Goal: Information Seeking & Learning: Understand process/instructions

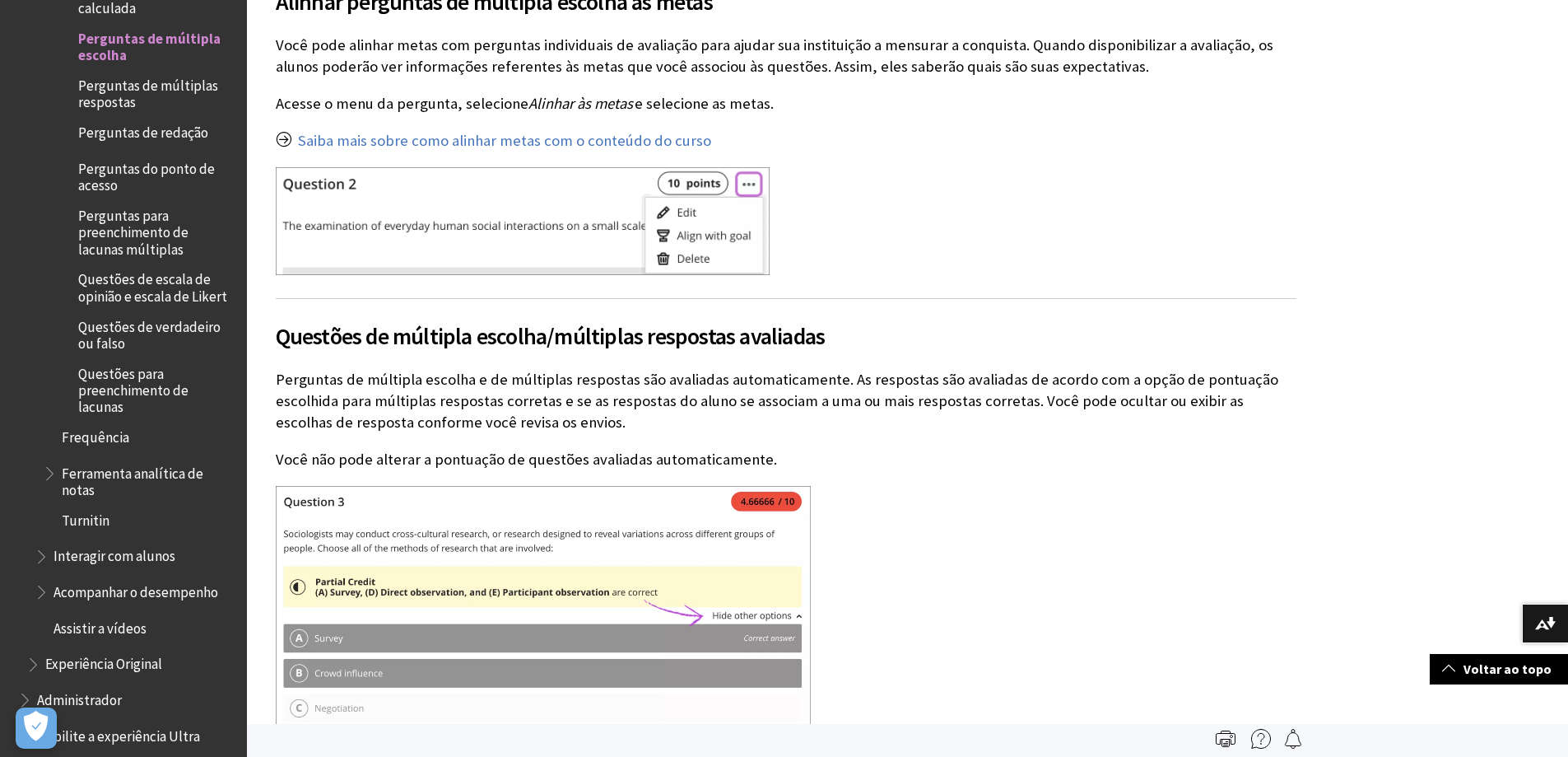
scroll to position [2201, 0]
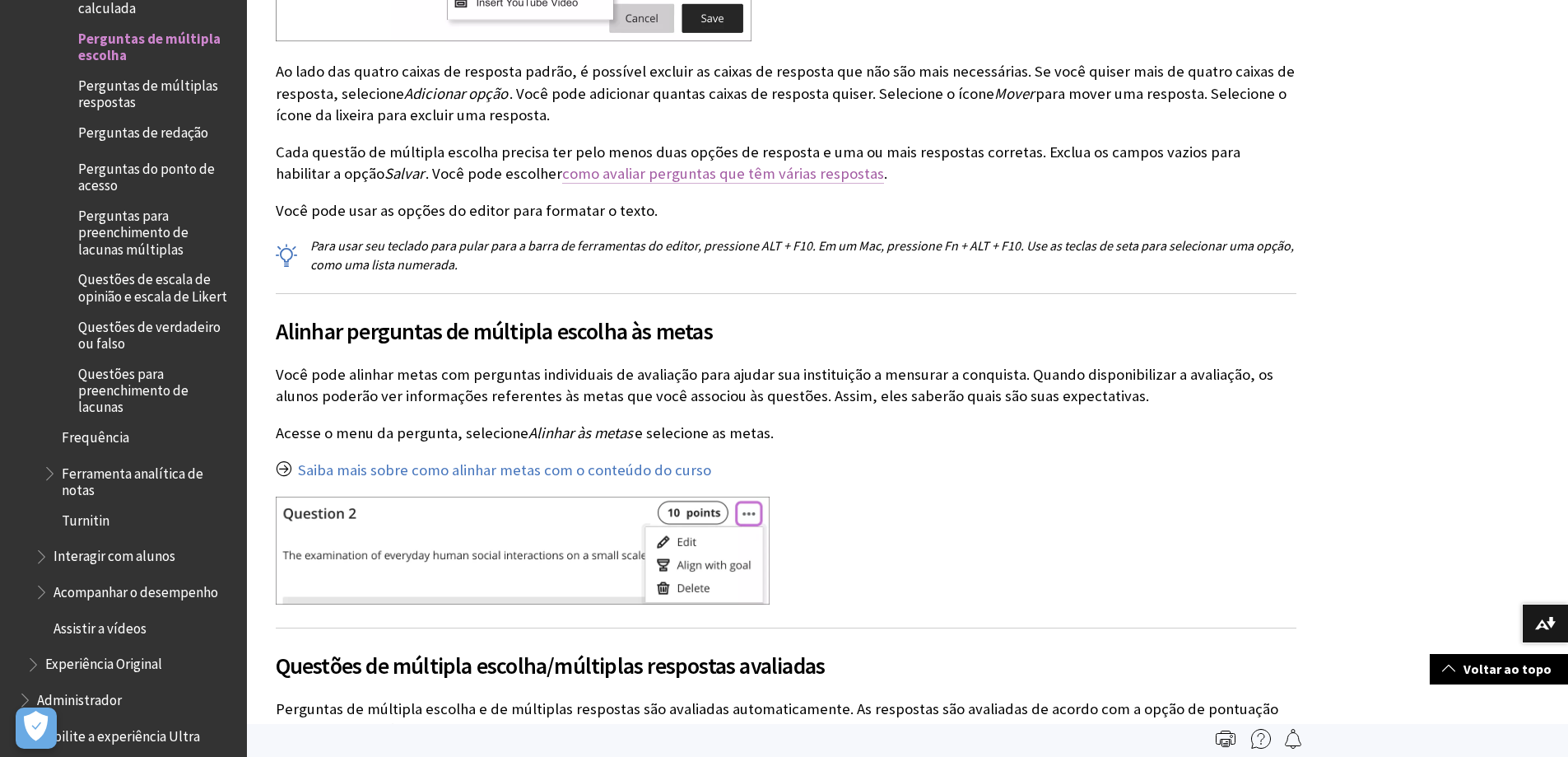
click at [717, 177] on link "como avaliar perguntas que têm várias respostas" at bounding box center [723, 173] width 322 height 19
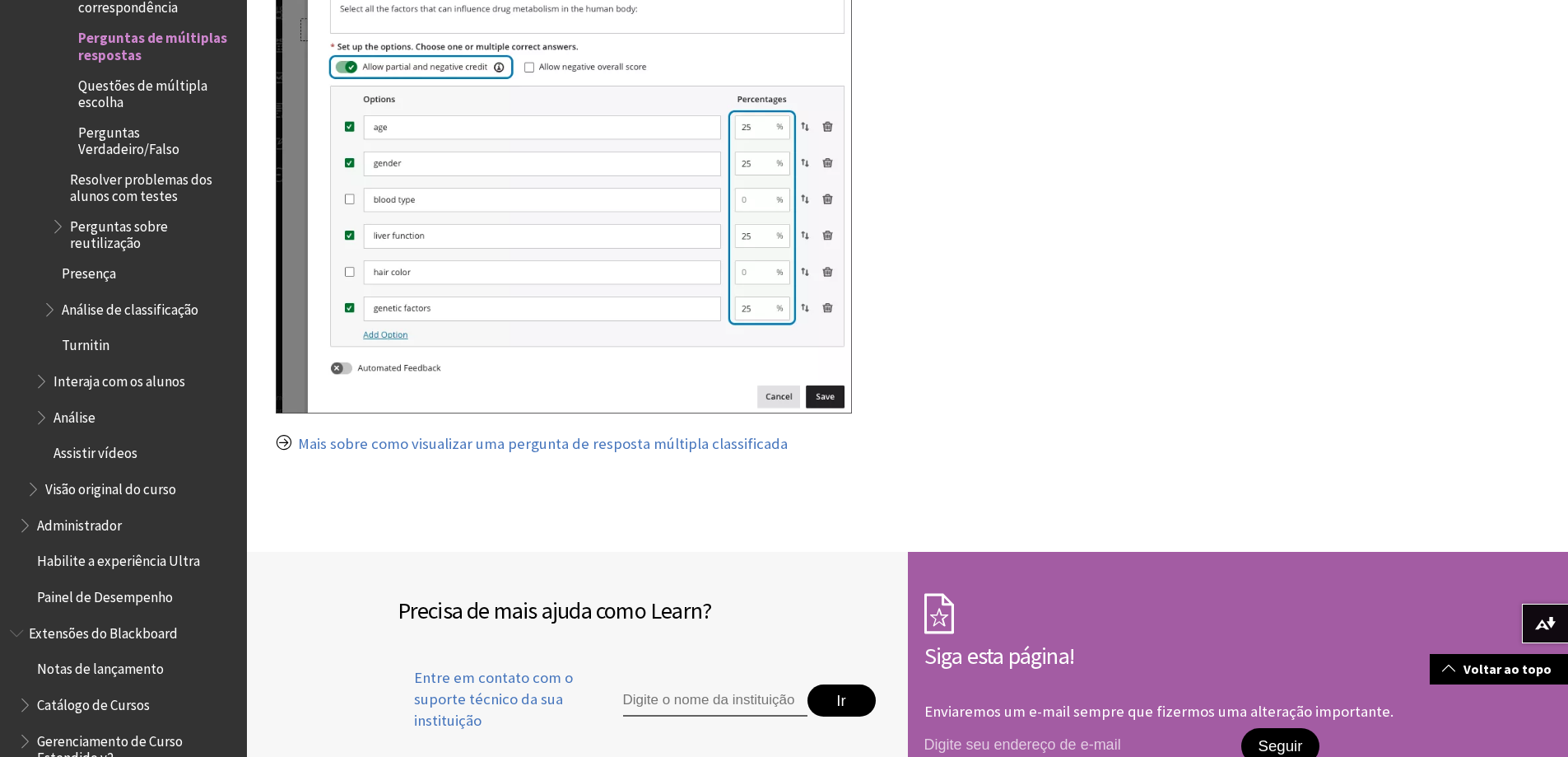
scroll to position [2093, 0]
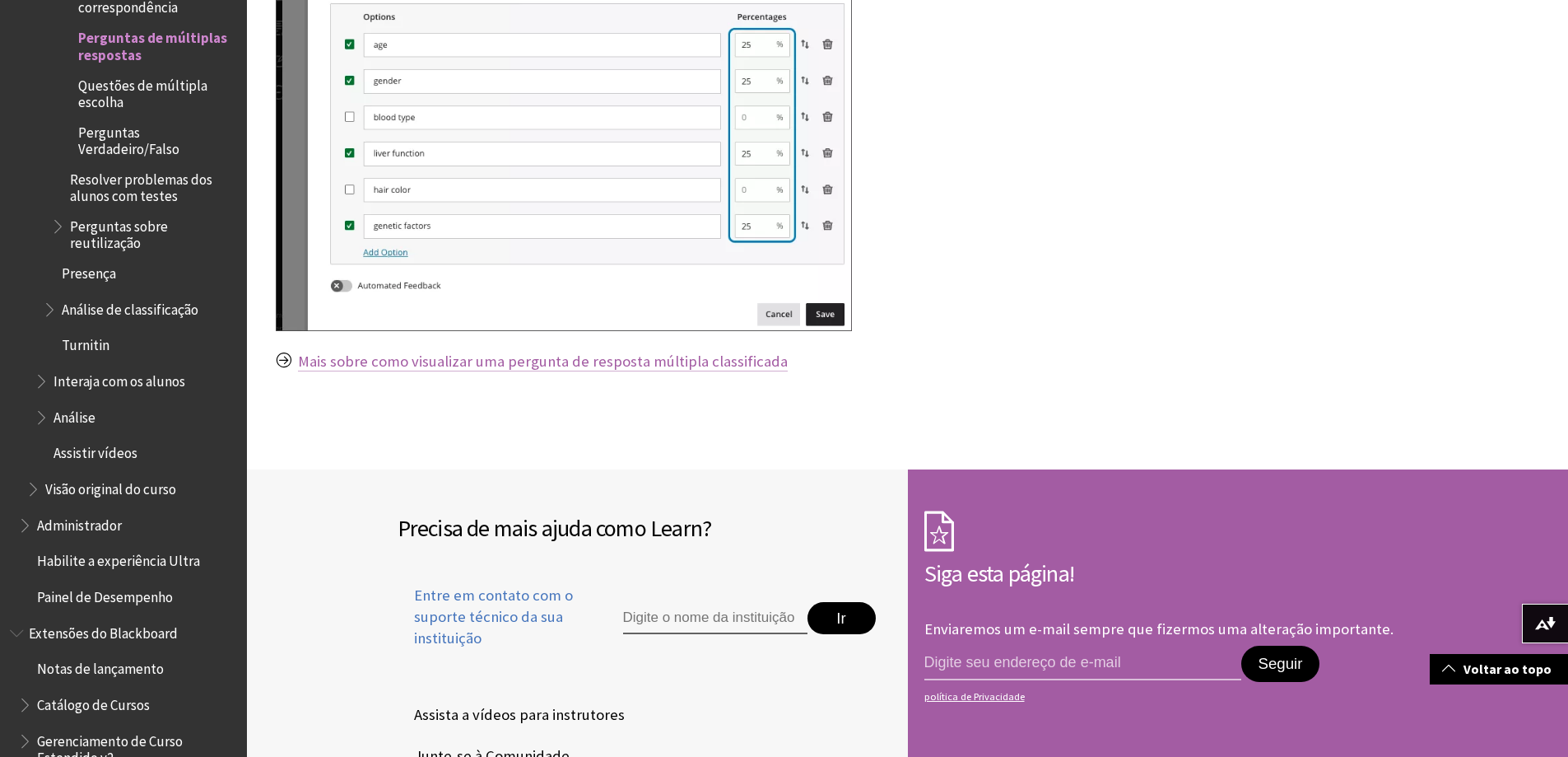
click at [690, 368] on font "Mais sobre como visualizar uma pergunta de resposta múltipla classificada" at bounding box center [543, 361] width 489 height 19
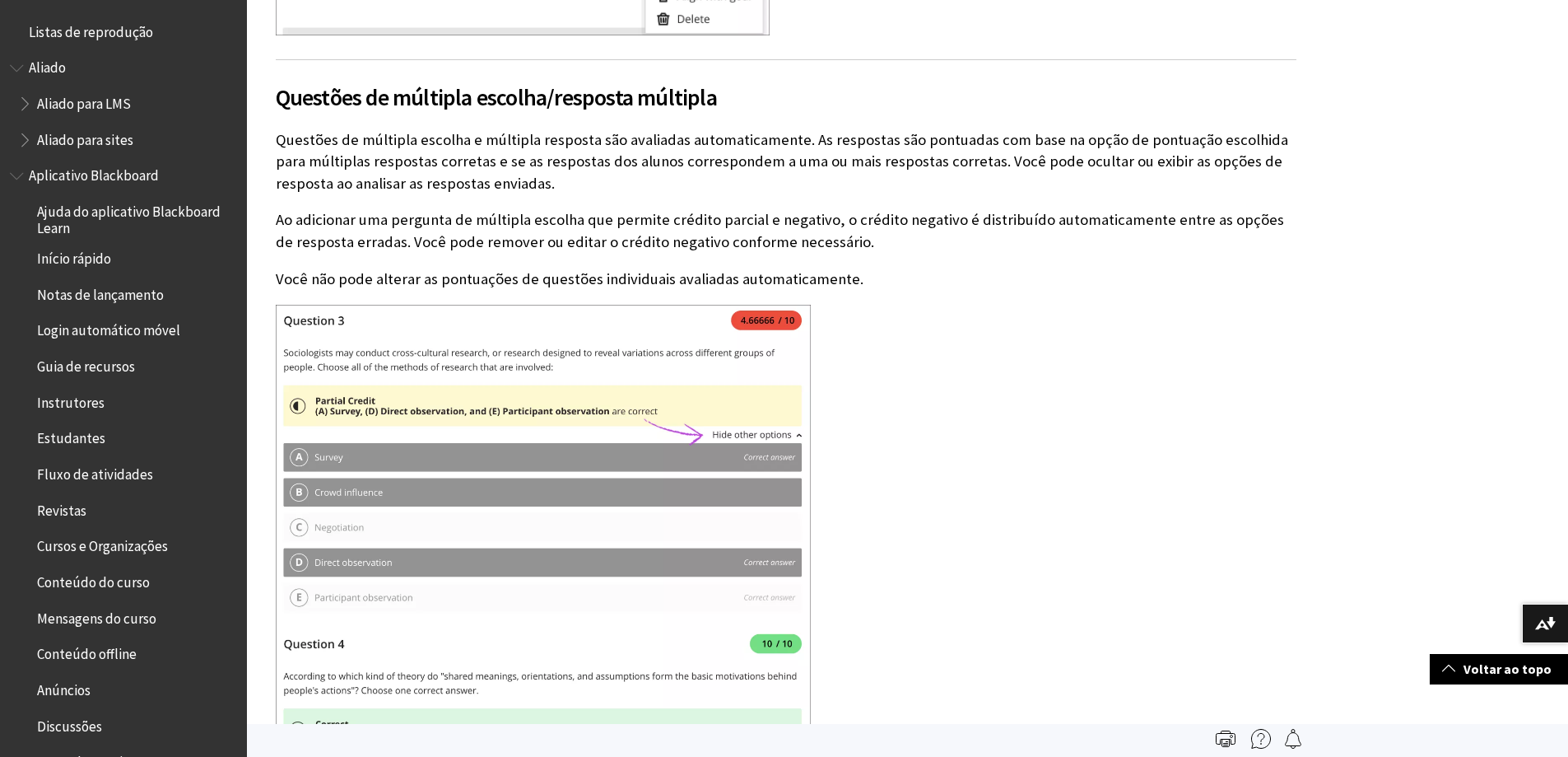
scroll to position [3225, 0]
